Goal: Information Seeking & Learning: Learn about a topic

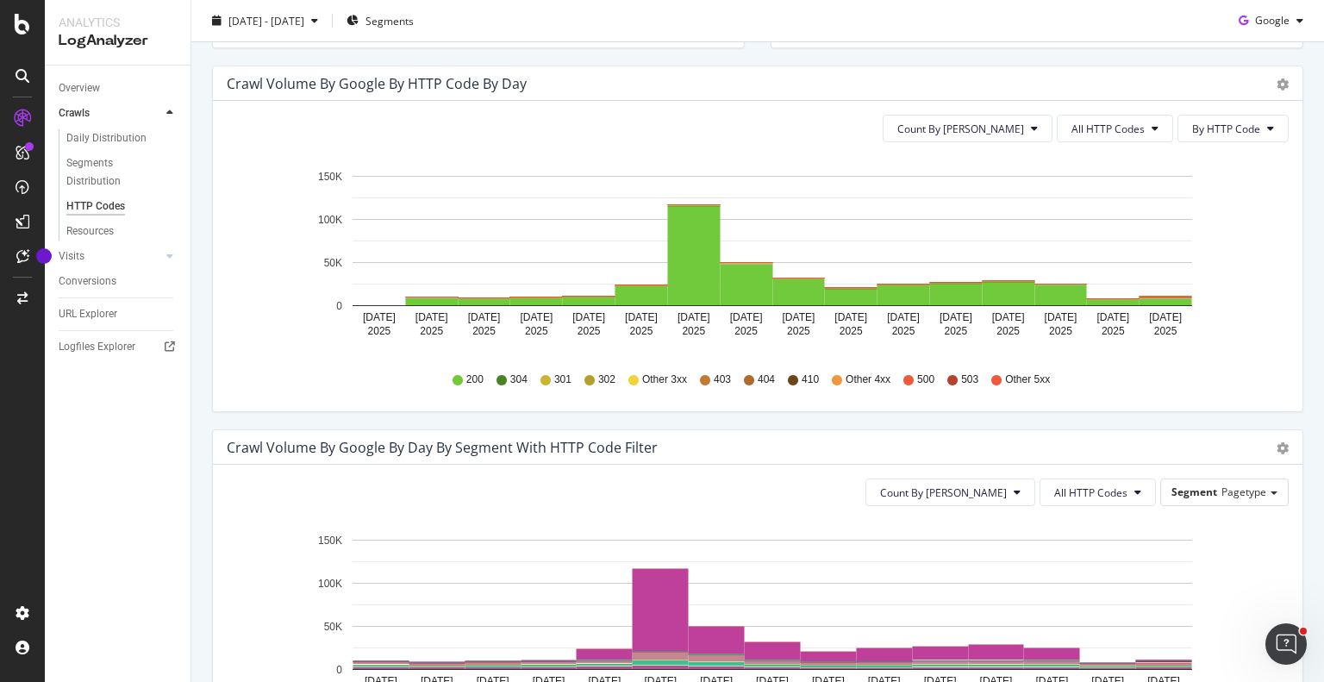
scroll to position [477, 0]
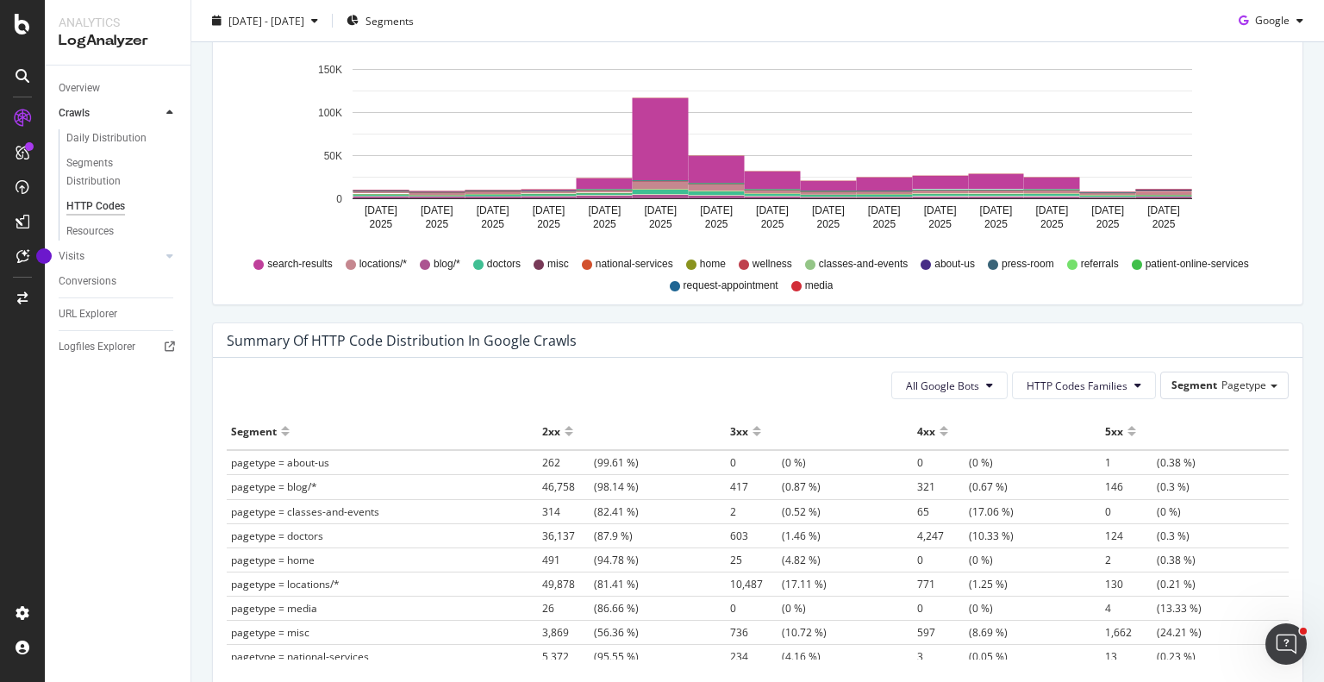
scroll to position [83, 0]
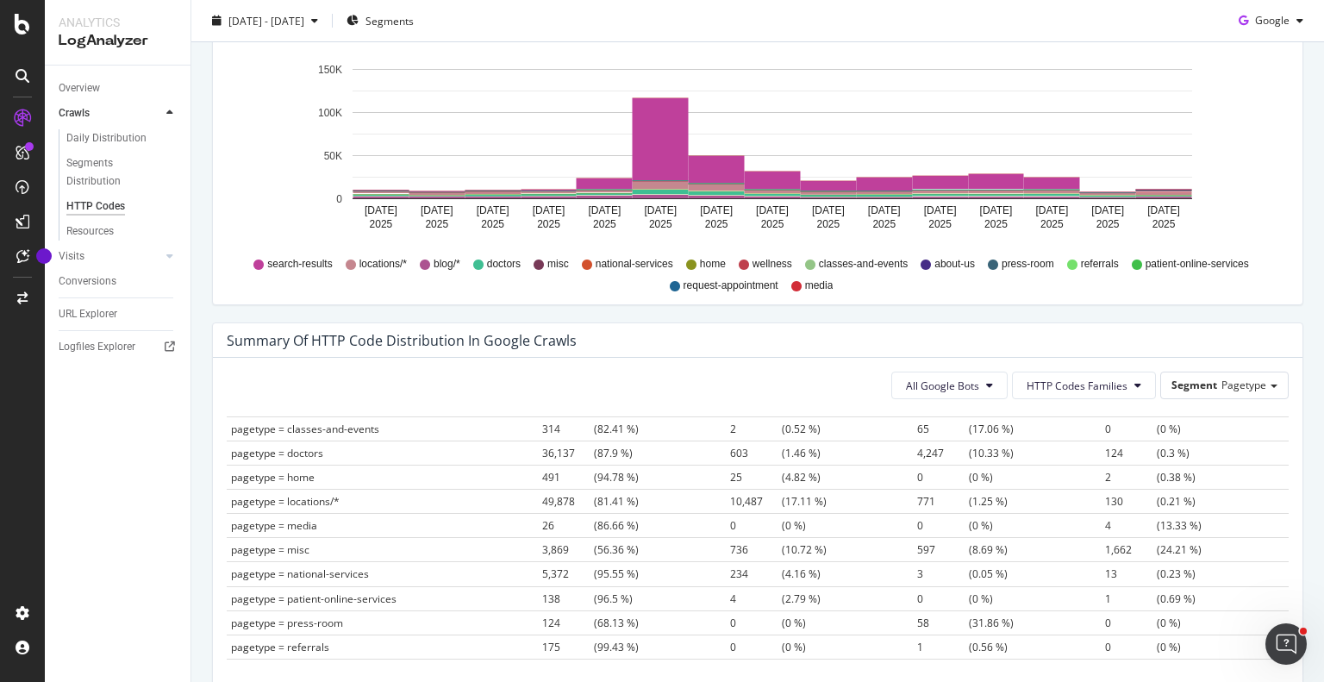
drag, startPoint x: 569, startPoint y: 524, endPoint x: 500, endPoint y: 379, distance: 160.4
click at [500, 379] on div "All Google Bots HTTP Codes Families Segment Pagetype" at bounding box center [758, 385] width 1062 height 28
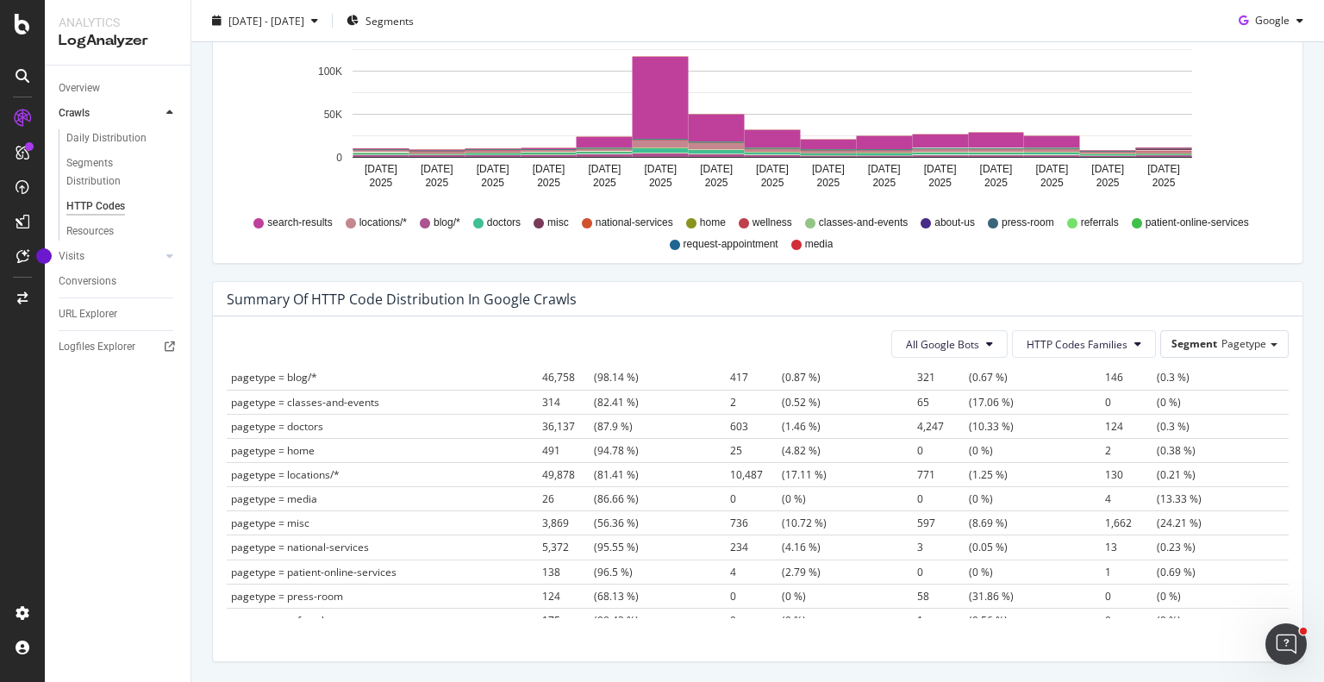
scroll to position [69, 0]
click at [254, 526] on td "pagetype = misc" at bounding box center [382, 522] width 311 height 24
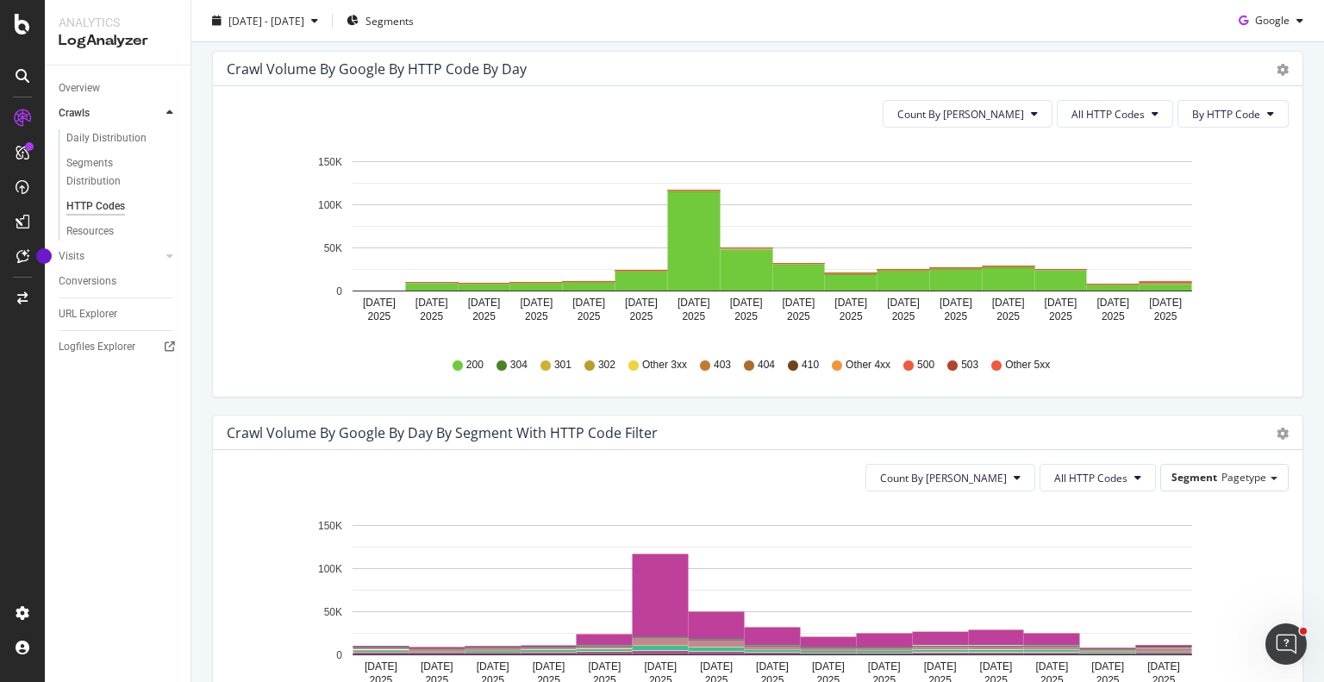
scroll to position [546, 0]
click at [1101, 471] on span "All HTTP Codes" at bounding box center [1090, 477] width 73 height 15
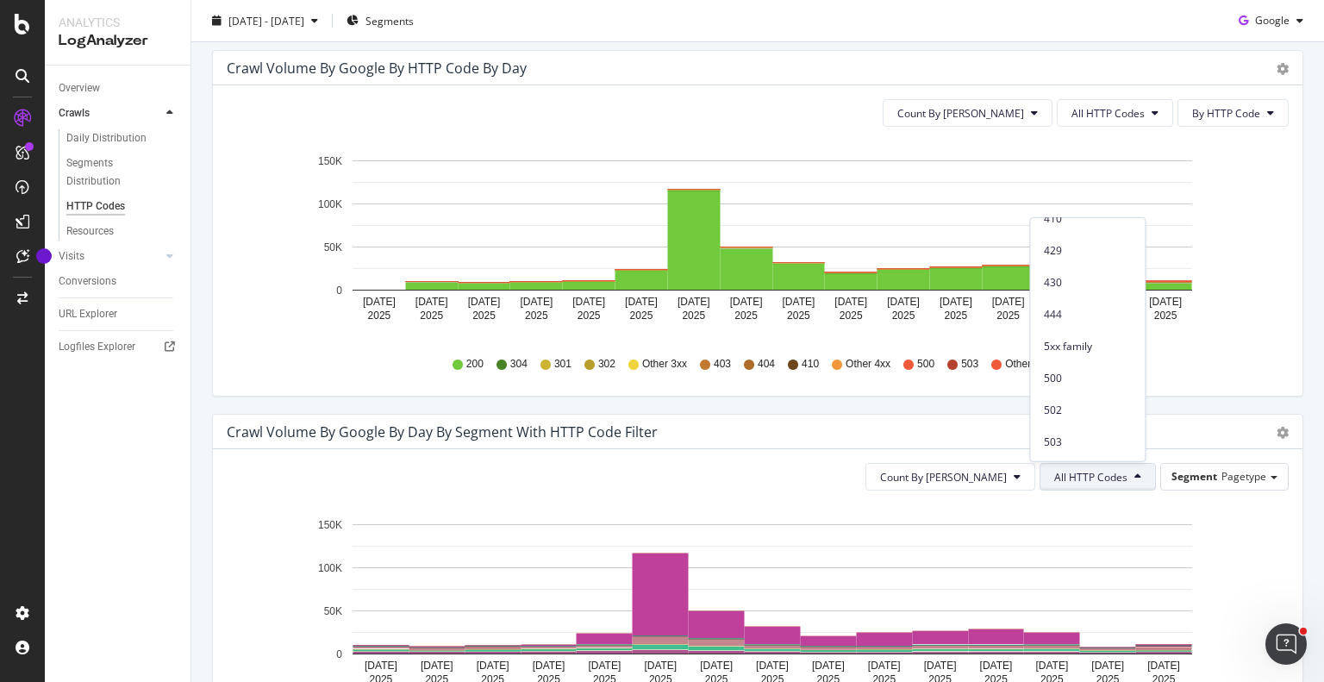
scroll to position [751, 0]
click at [1094, 325] on div "5xx family" at bounding box center [1087, 314] width 115 height 25
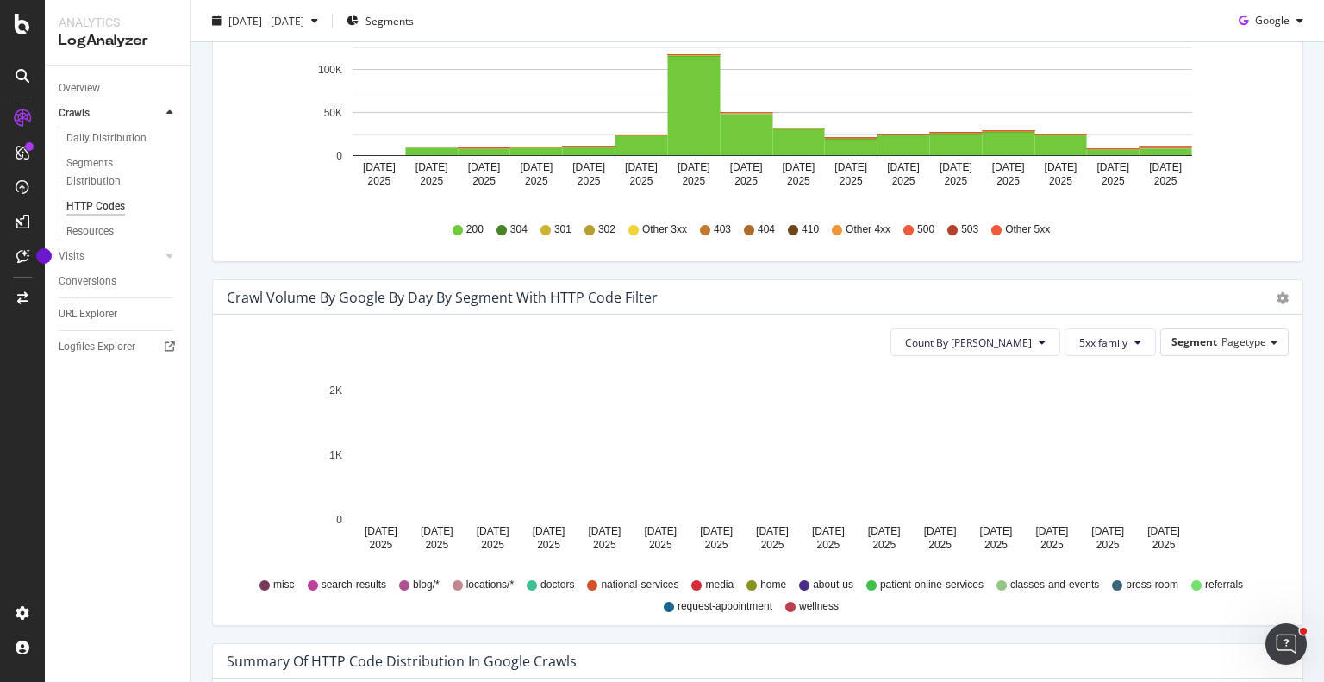
scroll to position [749, 0]
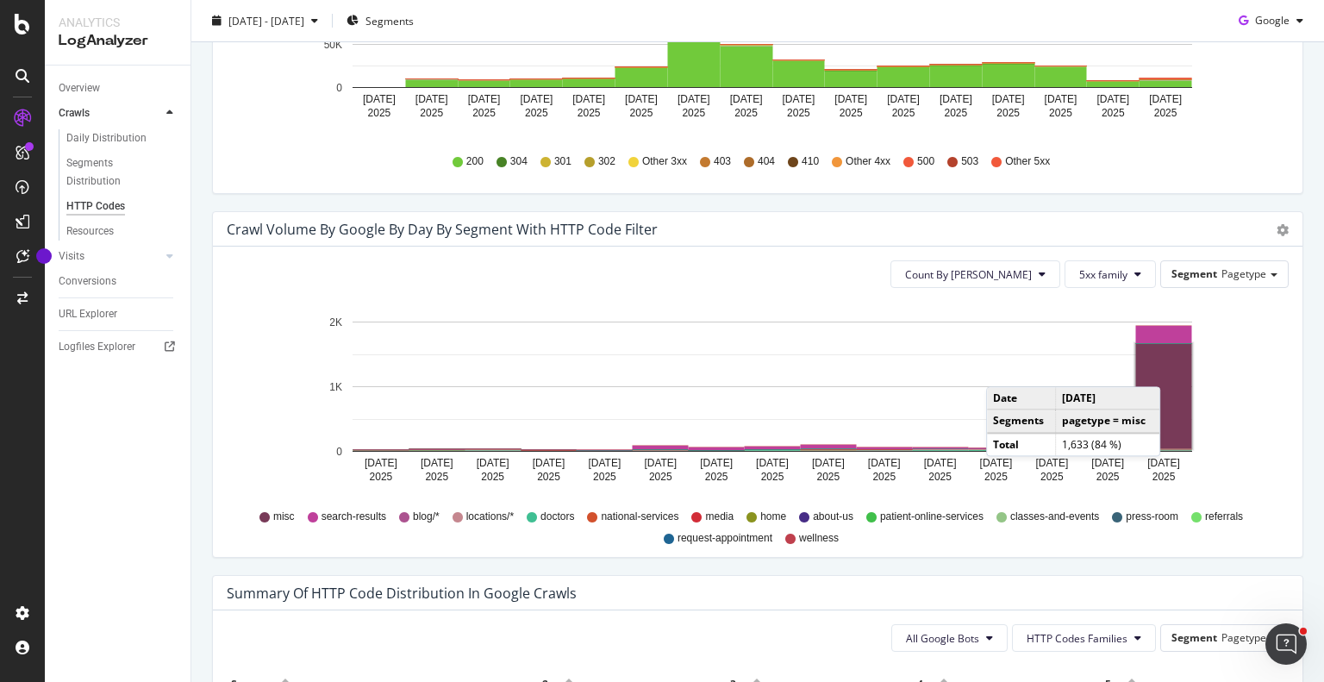
click at [1164, 368] on rect "A chart." at bounding box center [1164, 396] width 56 height 104
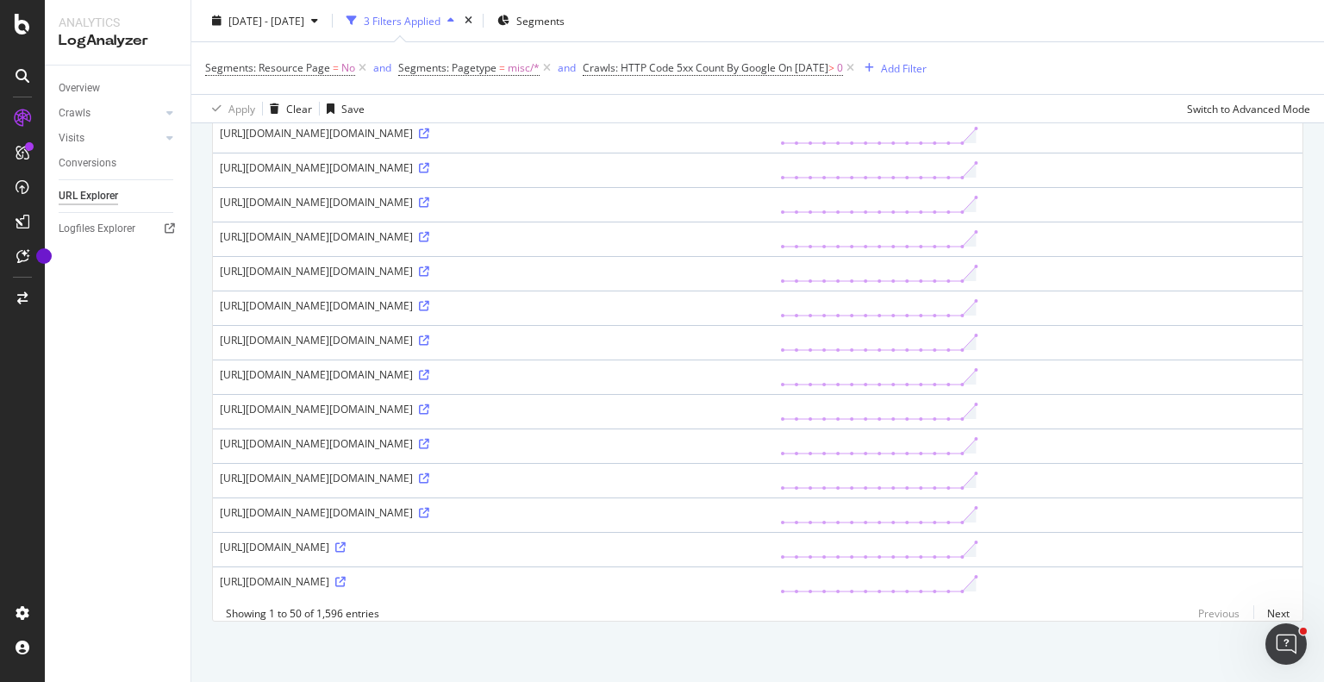
scroll to position [2236, 0]
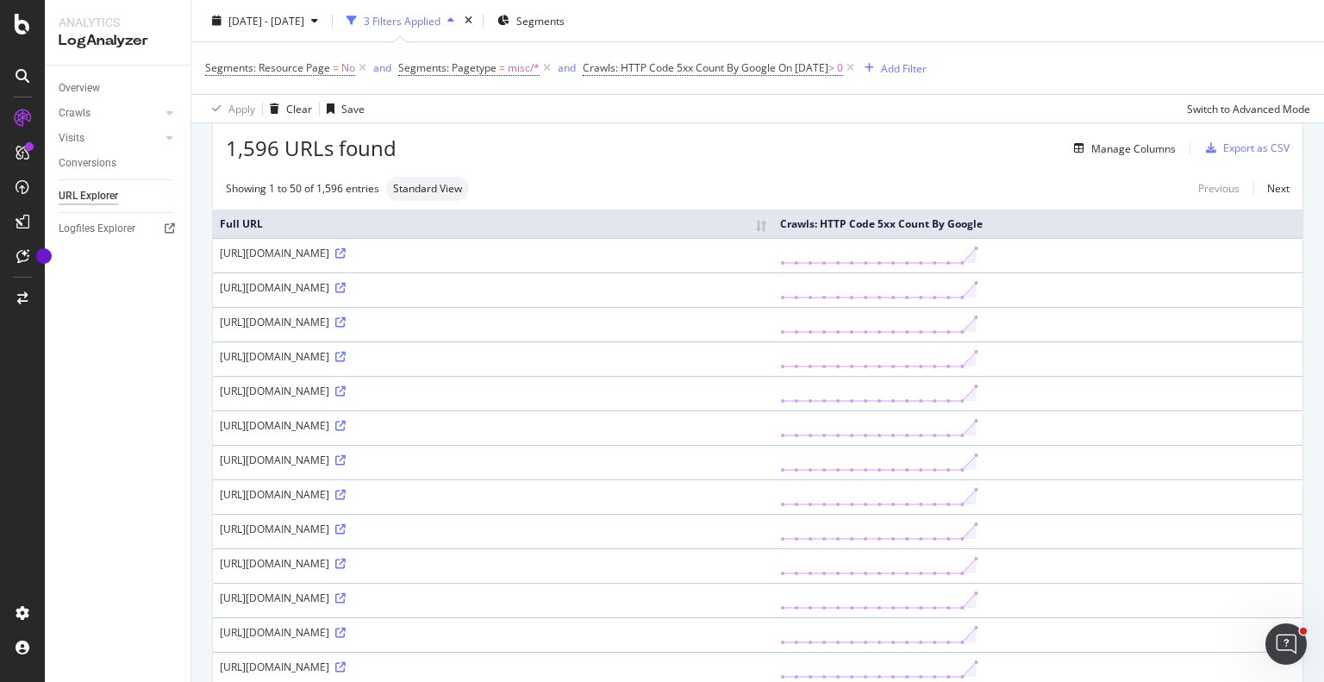
scroll to position [0, 0]
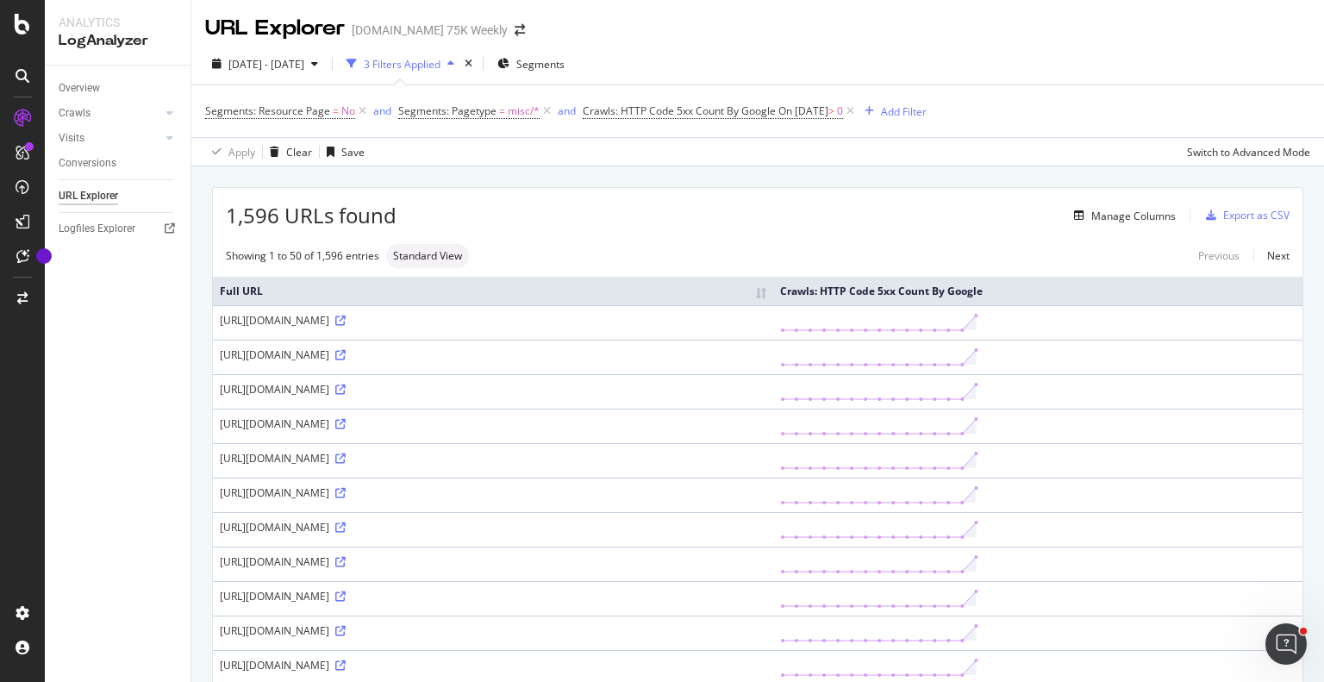
click at [196, 0] on div "URL Explorer mayoclinichealthsystem.org 75K Weekly" at bounding box center [757, 21] width 1132 height 43
